Goal: Information Seeking & Learning: Learn about a topic

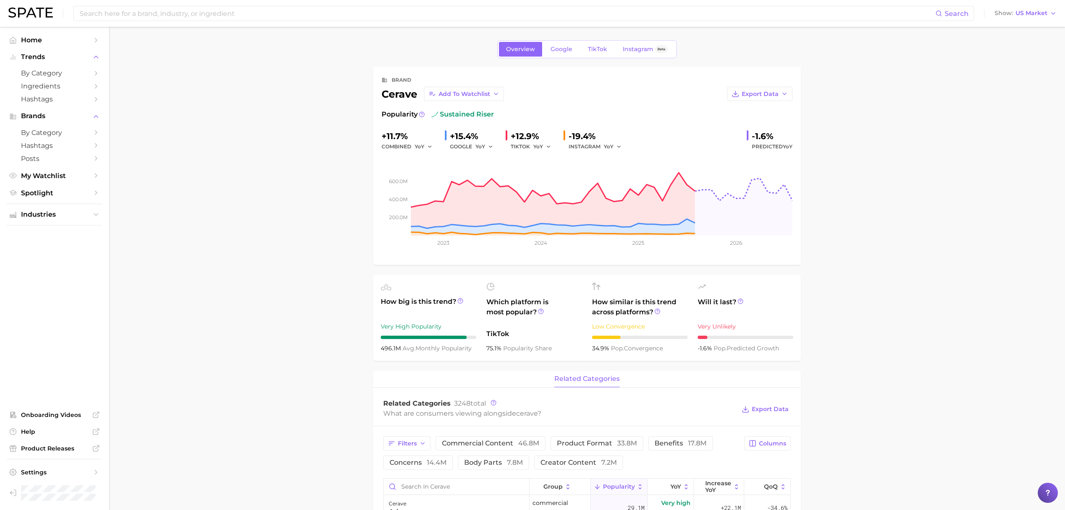
click at [39, 17] on img at bounding box center [30, 13] width 44 height 10
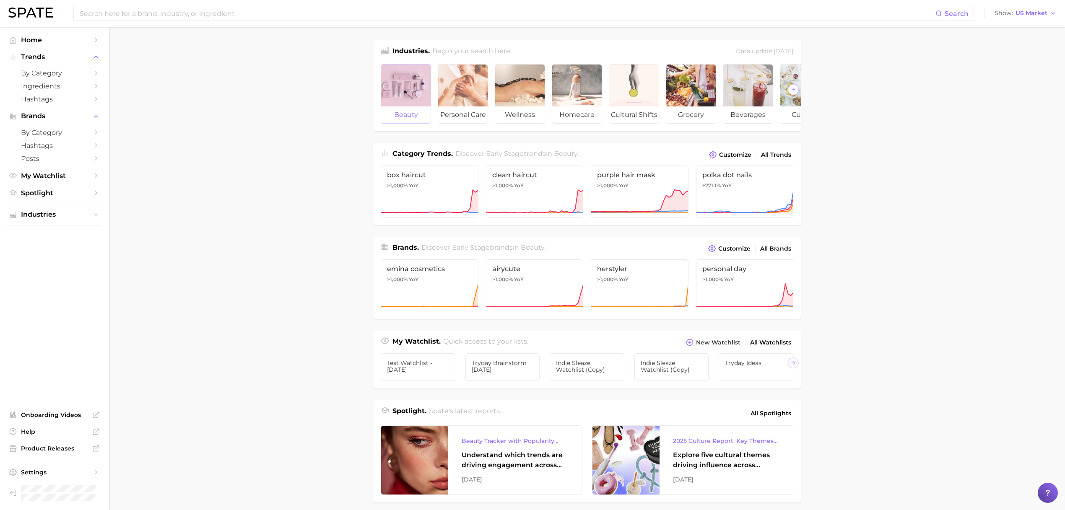
click at [381, 84] on div at bounding box center [405, 86] width 49 height 42
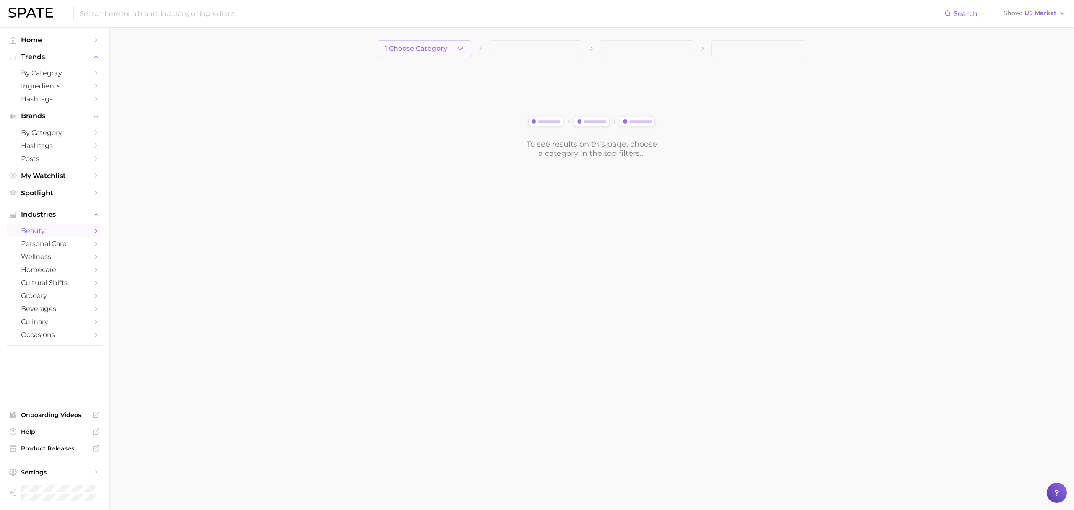
click at [416, 47] on span "1. Choose Category" at bounding box center [416, 49] width 62 height 8
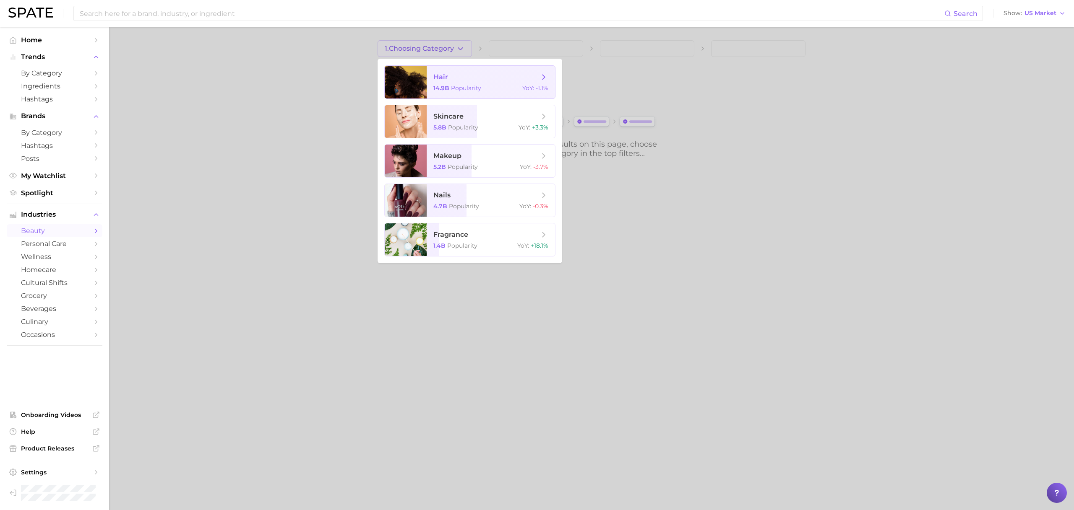
click at [439, 77] on span "hair" at bounding box center [440, 77] width 15 height 8
